Goal: Task Accomplishment & Management: Use online tool/utility

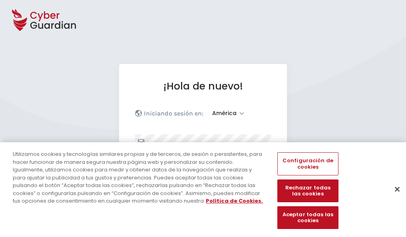
select select "América"
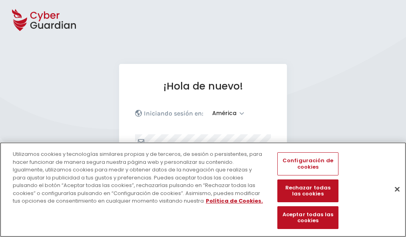
scroll to position [104, 0]
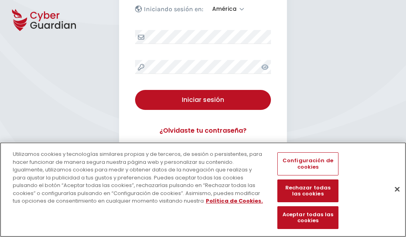
click at [393, 197] on button "Cerrar" at bounding box center [397, 189] width 18 height 18
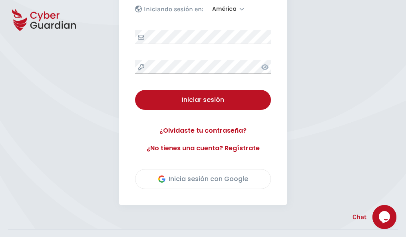
scroll to position [181, 0]
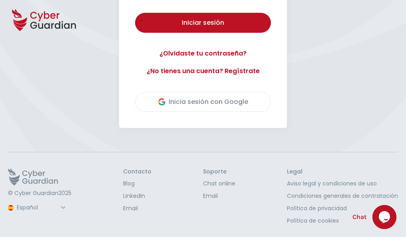
click at [135, 13] on button "Iniciar sesión" at bounding box center [203, 23] width 136 height 20
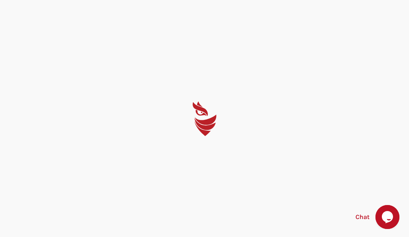
select select "English"
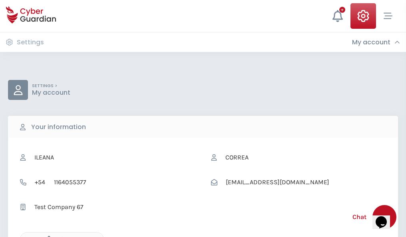
click at [47, 236] on icon "button" at bounding box center [47, 238] width 7 height 7
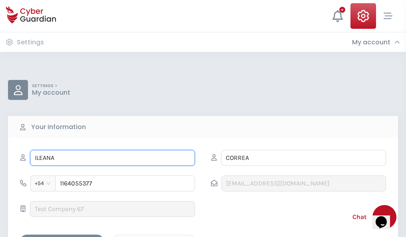
click at [112, 158] on input "ILEANA" at bounding box center [112, 158] width 165 height 16
type input "I"
type input "Eloísa"
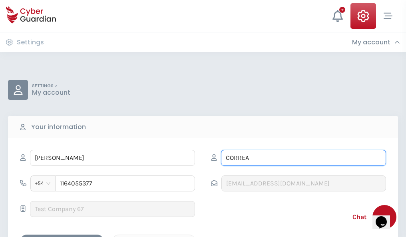
click at [303, 158] on input "CORREA" at bounding box center [303, 158] width 165 height 16
type input "C"
type input "Calvo"
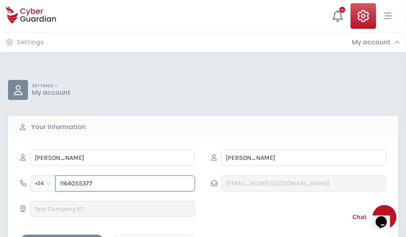
click at [125, 183] on input "1164055377" at bounding box center [125, 183] width 140 height 16
type input "1"
type input "4887014242"
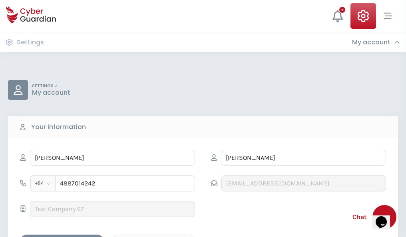
click at [154, 236] on div "Cancel" at bounding box center [153, 241] width 71 height 10
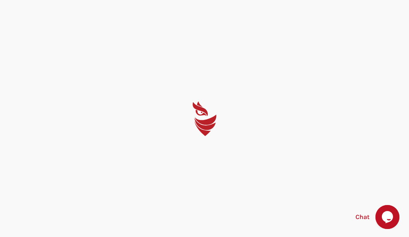
select select "English"
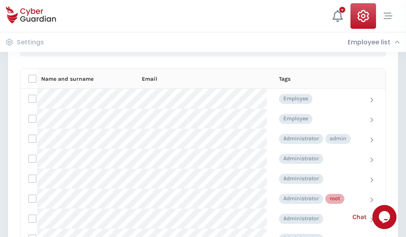
scroll to position [402, 0]
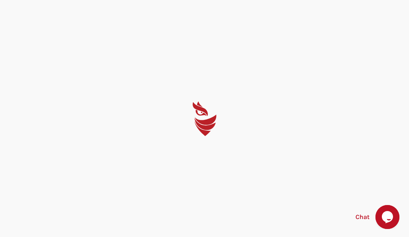
select select "English"
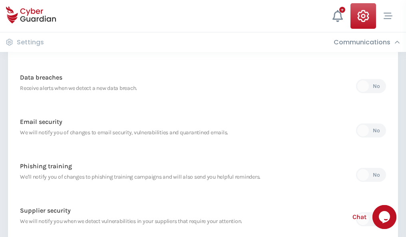
scroll to position [420, 0]
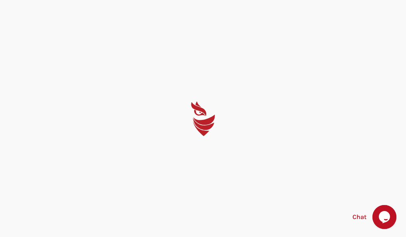
select select "English"
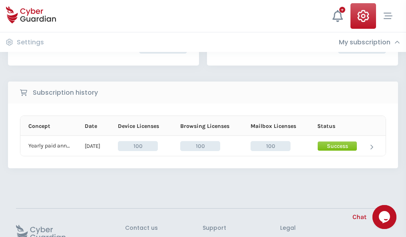
scroll to position [202, 0]
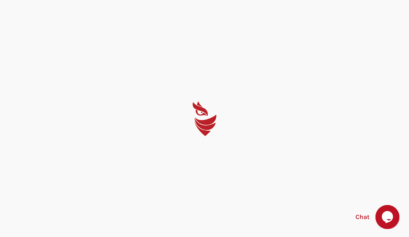
select select "English"
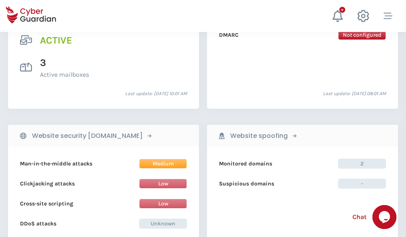
scroll to position [811, 0]
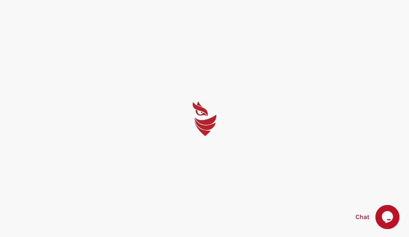
select select "English"
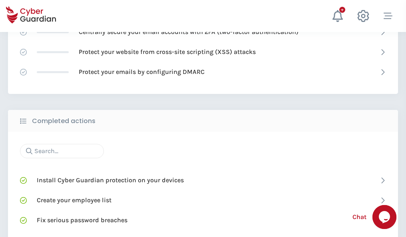
scroll to position [532, 0]
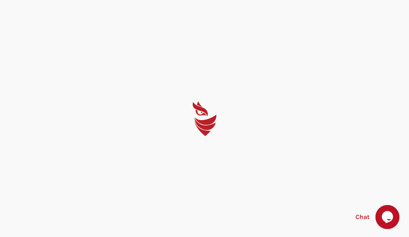
select select "English"
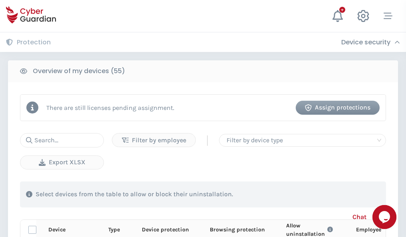
scroll to position [696, 0]
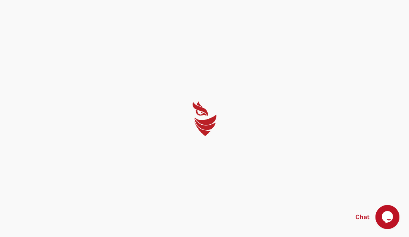
select select "English"
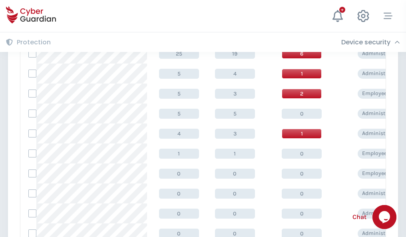
scroll to position [402, 0]
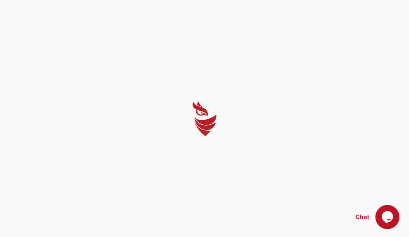
select select "English"
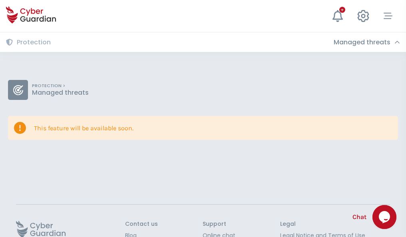
scroll to position [52, 0]
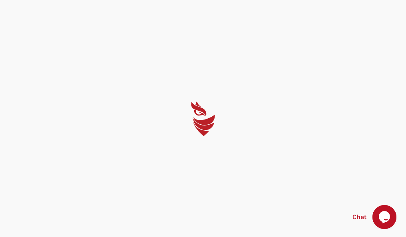
select select "English"
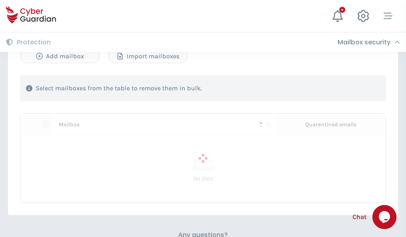
scroll to position [342, 0]
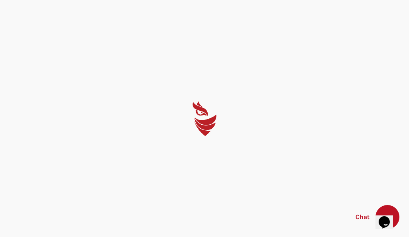
select select "English"
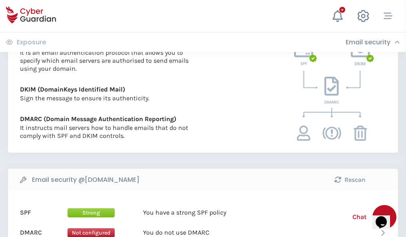
scroll to position [431, 0]
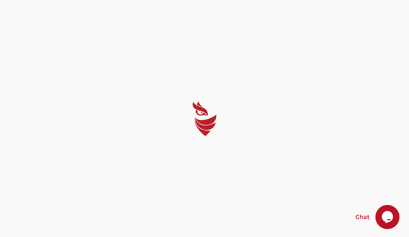
select select "English"
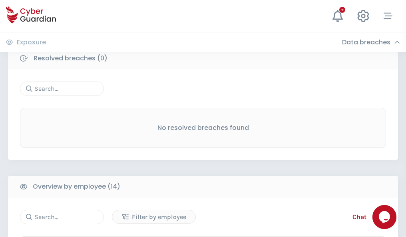
scroll to position [721, 0]
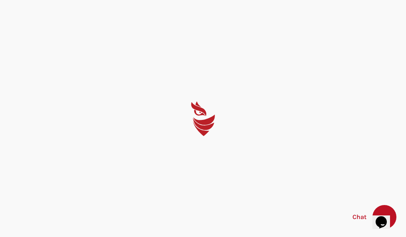
select select "English"
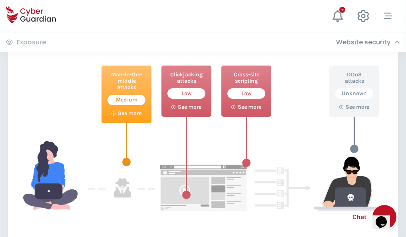
scroll to position [435, 0]
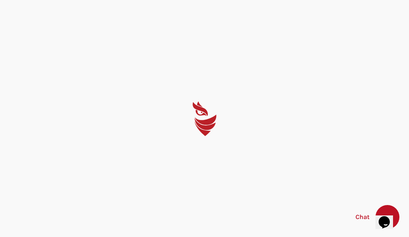
select select "English"
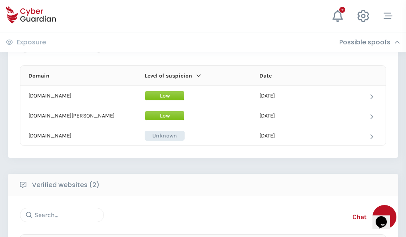
scroll to position [479, 0]
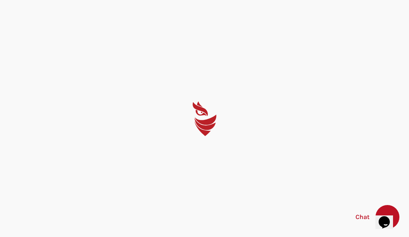
select select "English"
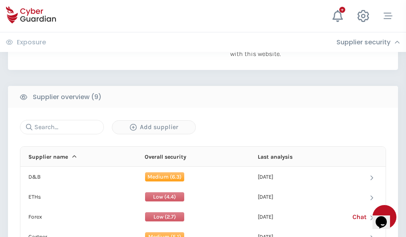
scroll to position [557, 0]
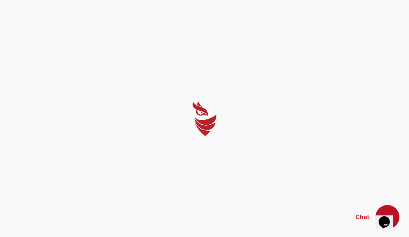
select select "English"
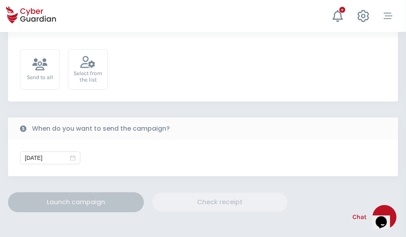
scroll to position [292, 0]
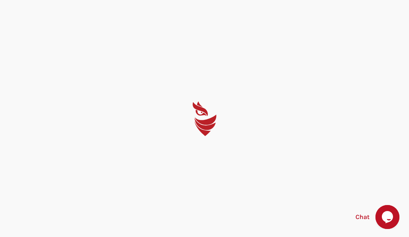
select select "English"
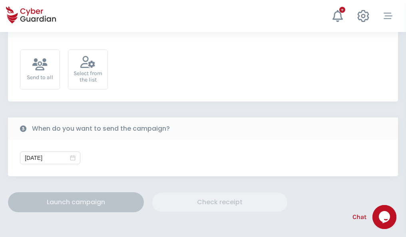
scroll to position [292, 0]
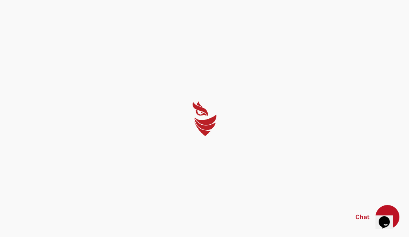
select select "English"
